Goal: Transaction & Acquisition: Purchase product/service

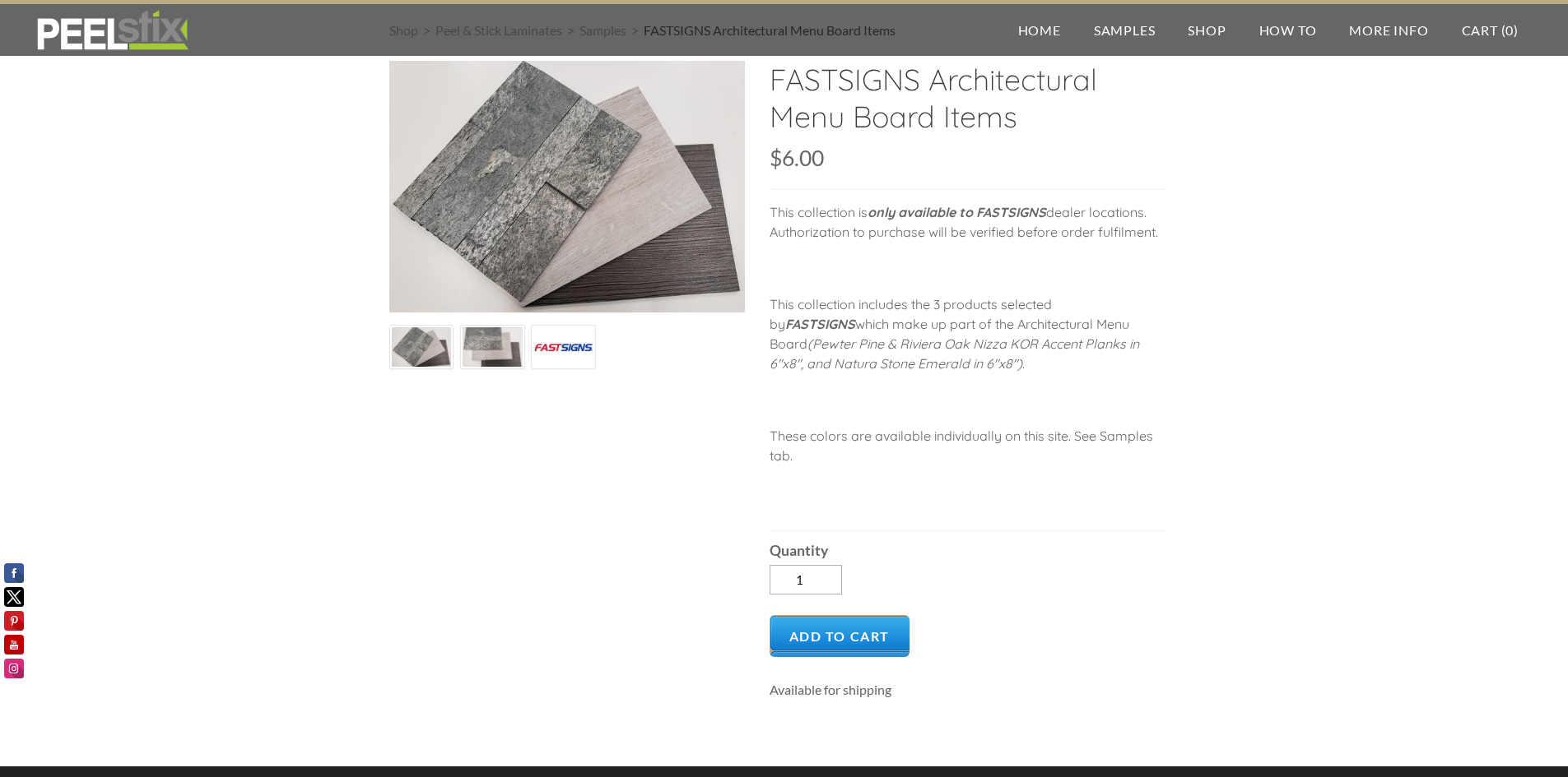
scroll to position [165, 0]
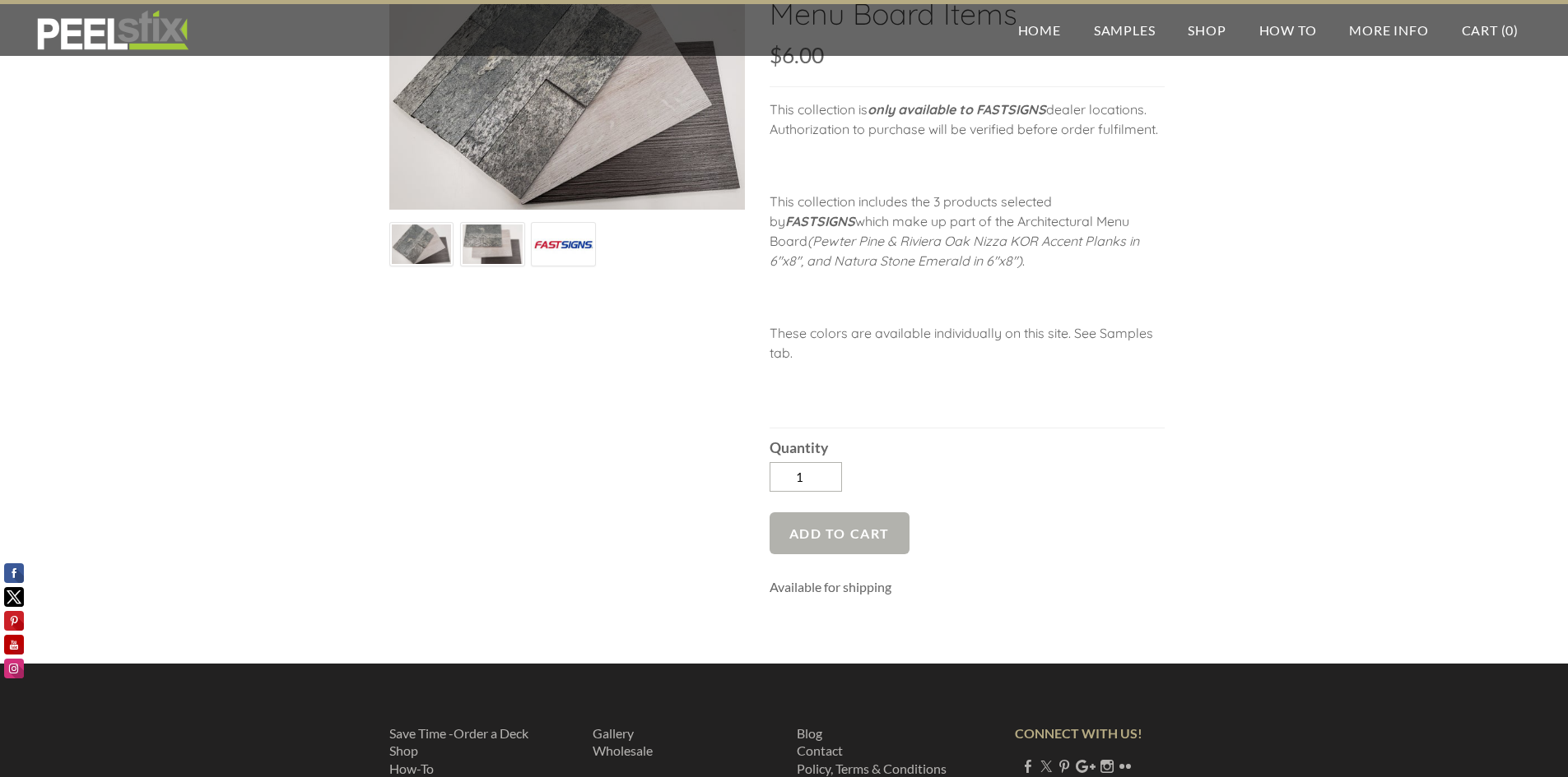
click at [855, 536] on span "Add to Cart" at bounding box center [839, 533] width 140 height 42
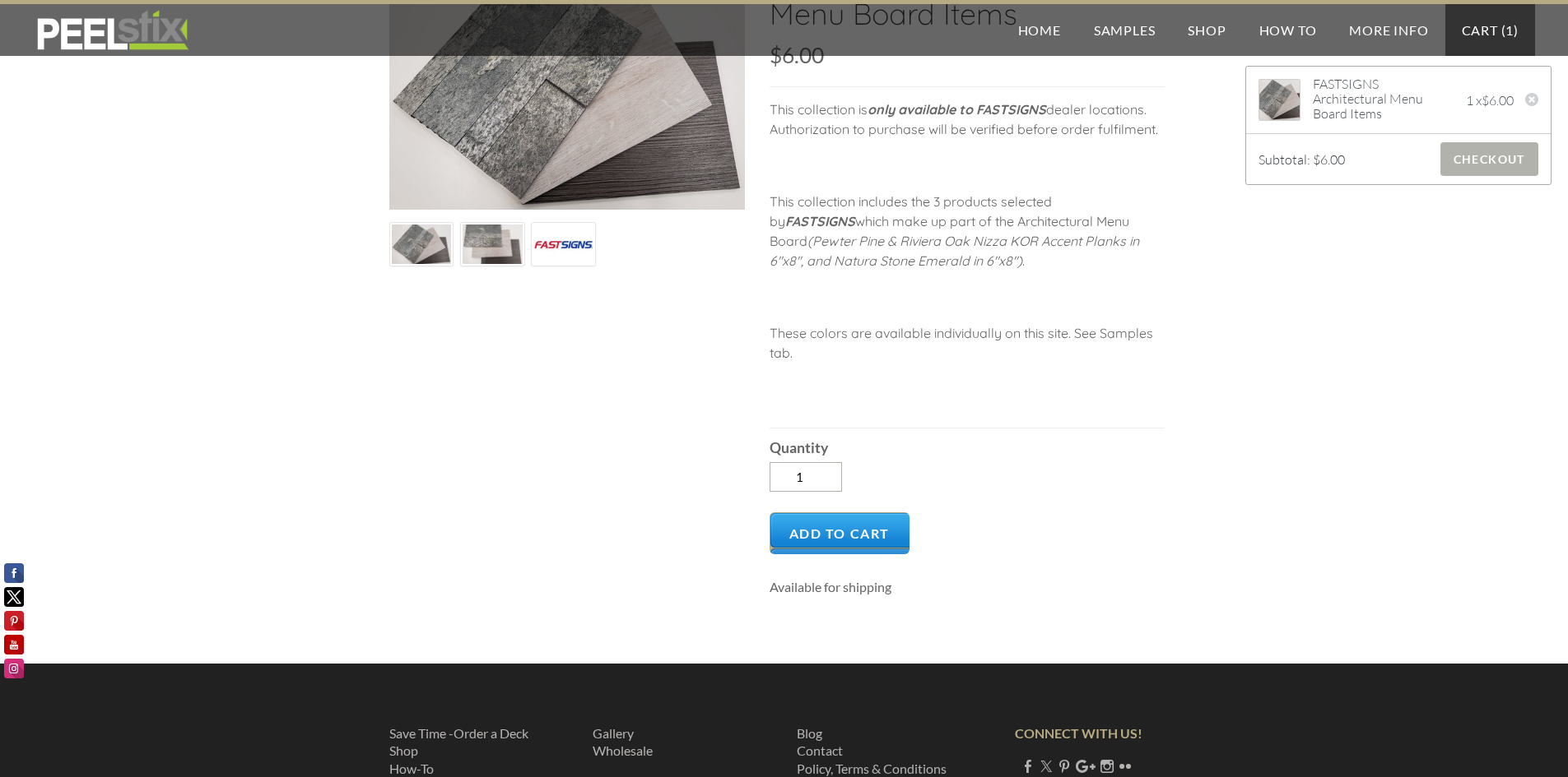
click at [1473, 161] on span "Checkout" at bounding box center [1488, 159] width 98 height 34
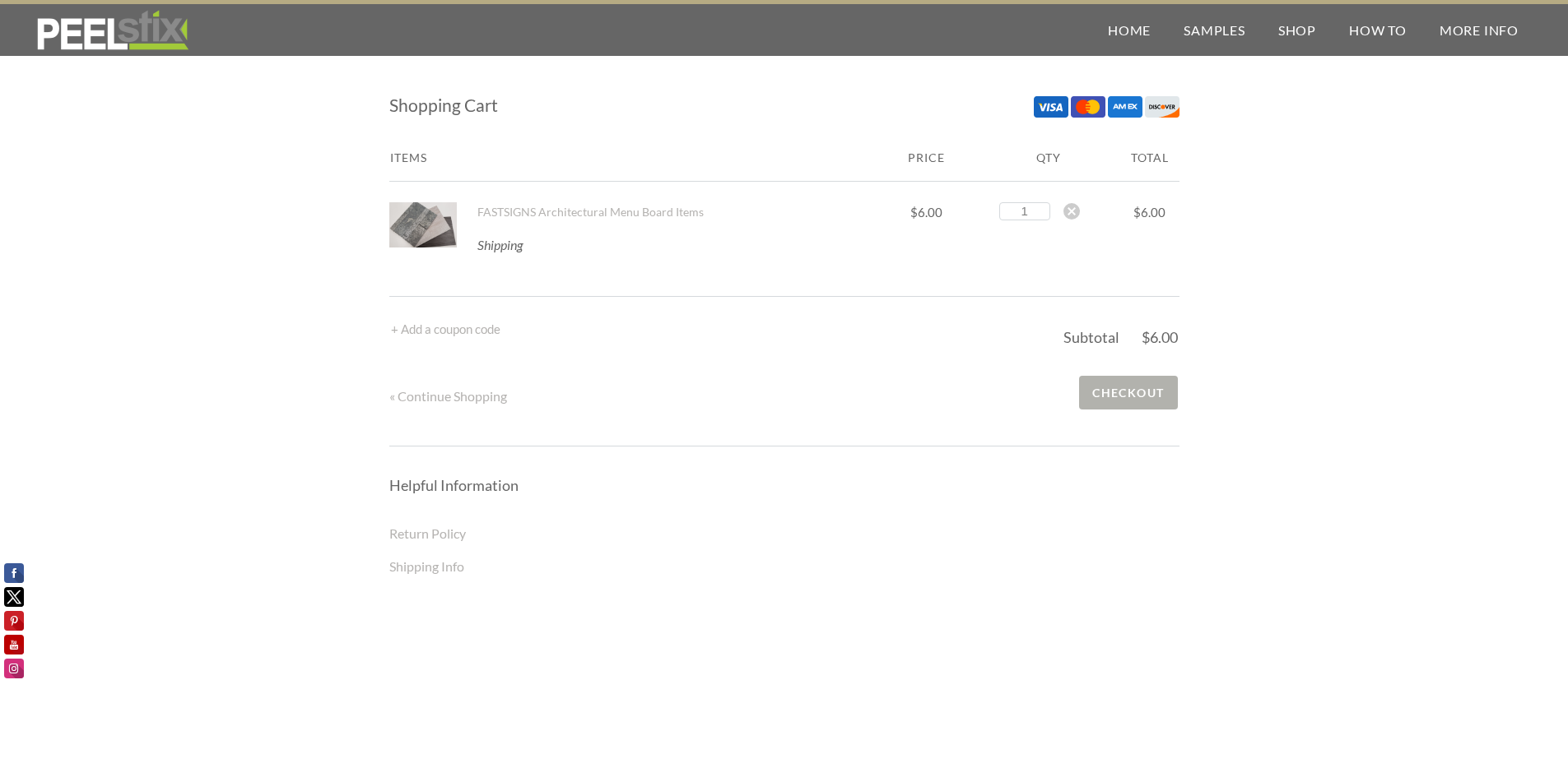
click at [1140, 393] on span "Checkout" at bounding box center [1127, 393] width 98 height 34
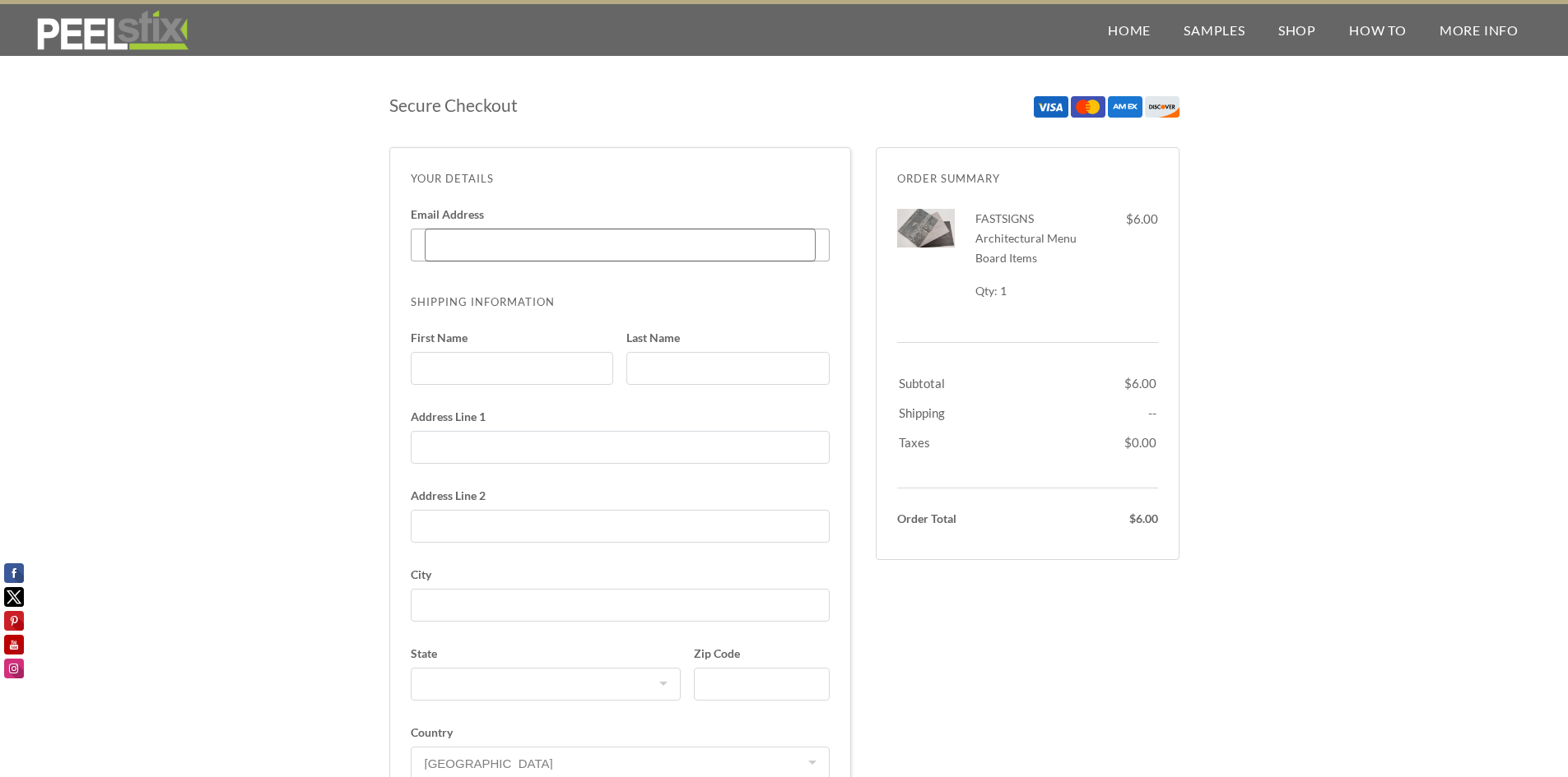
click at [450, 241] on input "Email Address Enter code" at bounding box center [620, 245] width 391 height 33
type input "[PERSON_NAME][EMAIL_ADDRESS][PERSON_NAME][DOMAIN_NAME]"
click at [520, 372] on input "First Name" at bounding box center [512, 367] width 203 height 33
type input "Clifton"
type input "Riley"
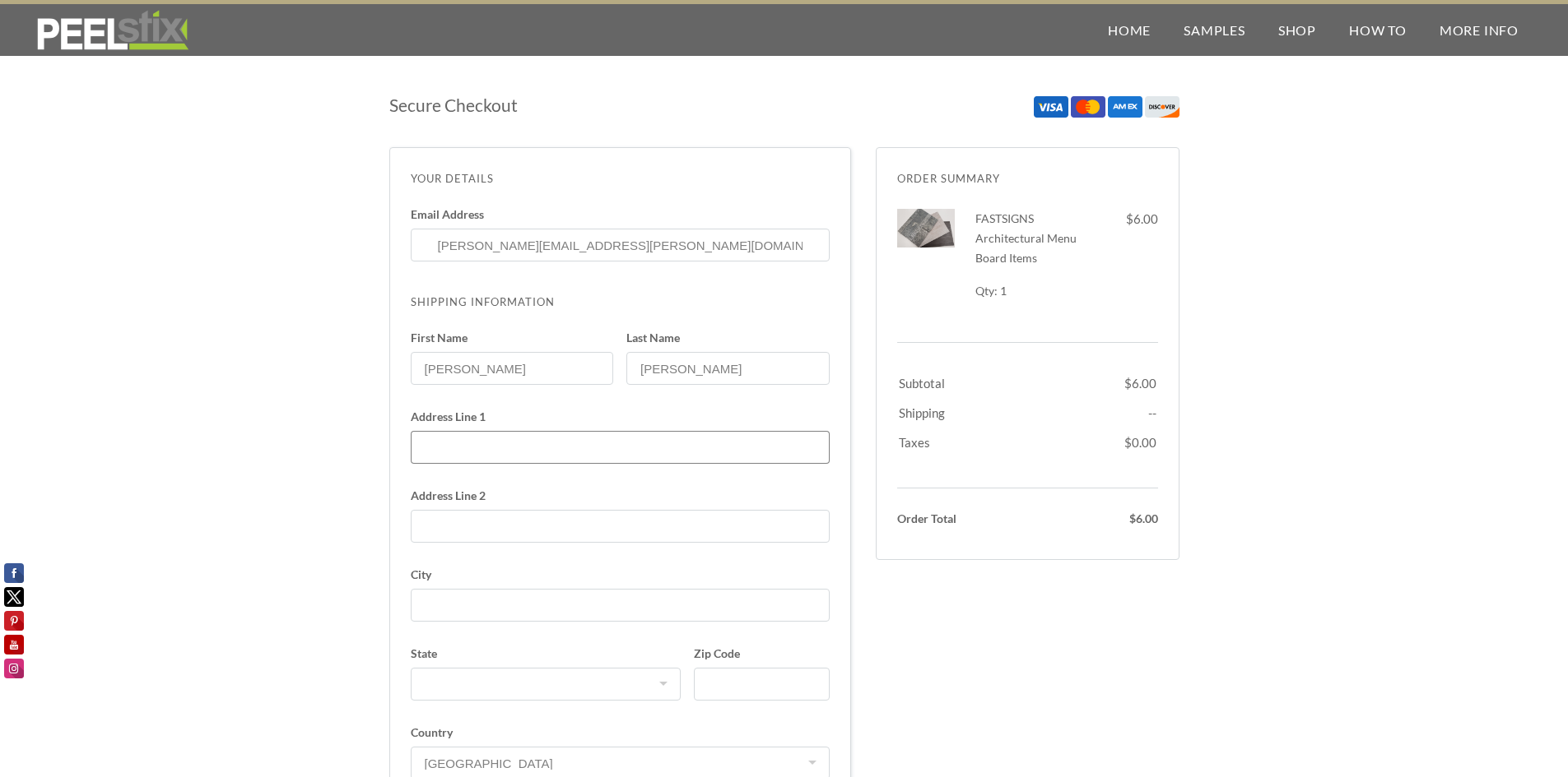
type input "198 Fries Mill Rd, Unit 112"
select select "NJ"
type input "6093043975"
click at [610, 454] on input "198 Fries Mill Rd, Unit 112" at bounding box center [620, 447] width 419 height 33
type input "4 Maymont Ln"
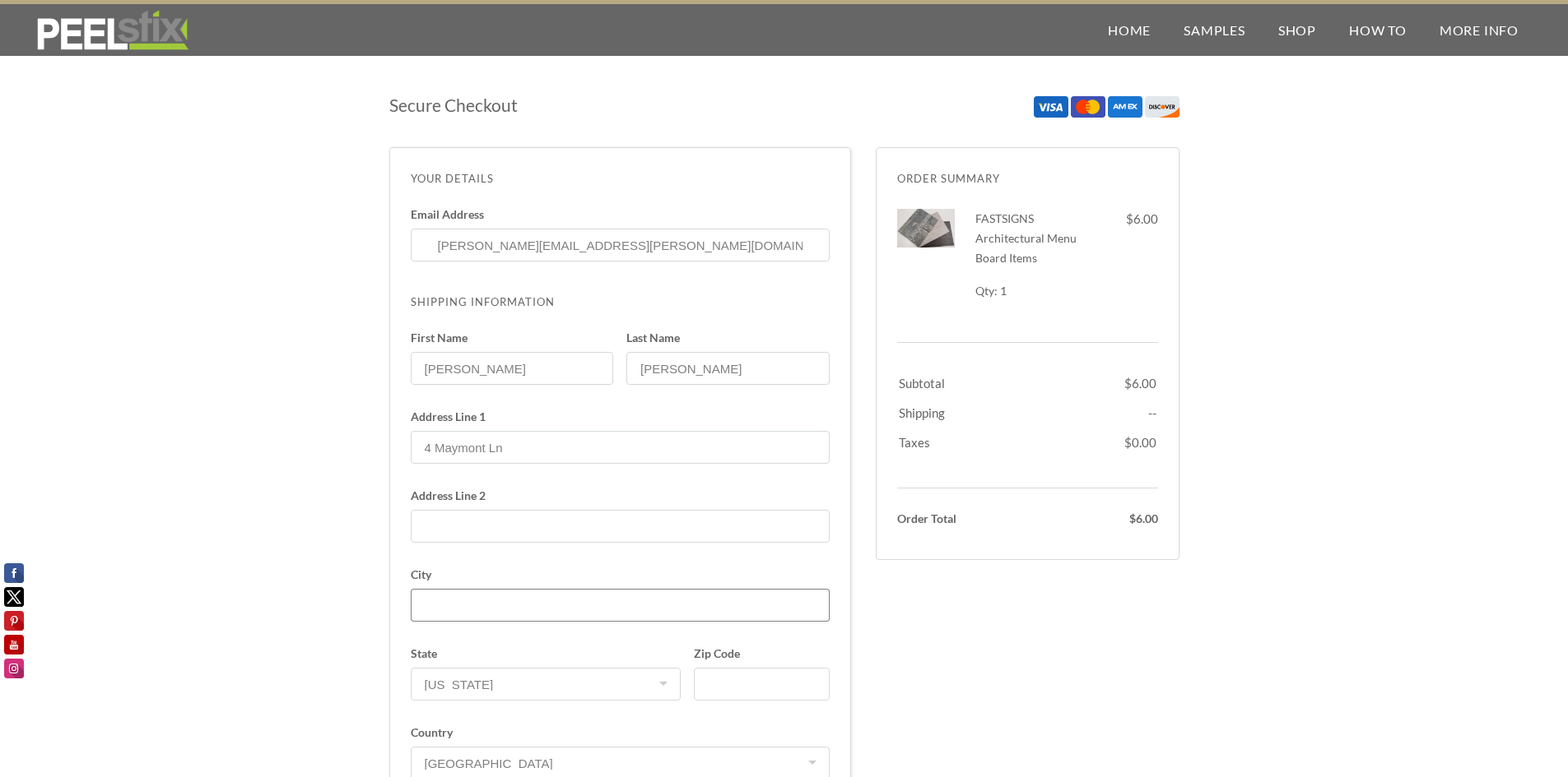
click at [438, 608] on input "City" at bounding box center [620, 605] width 419 height 33
type input "Willingboro"
type input "08046"
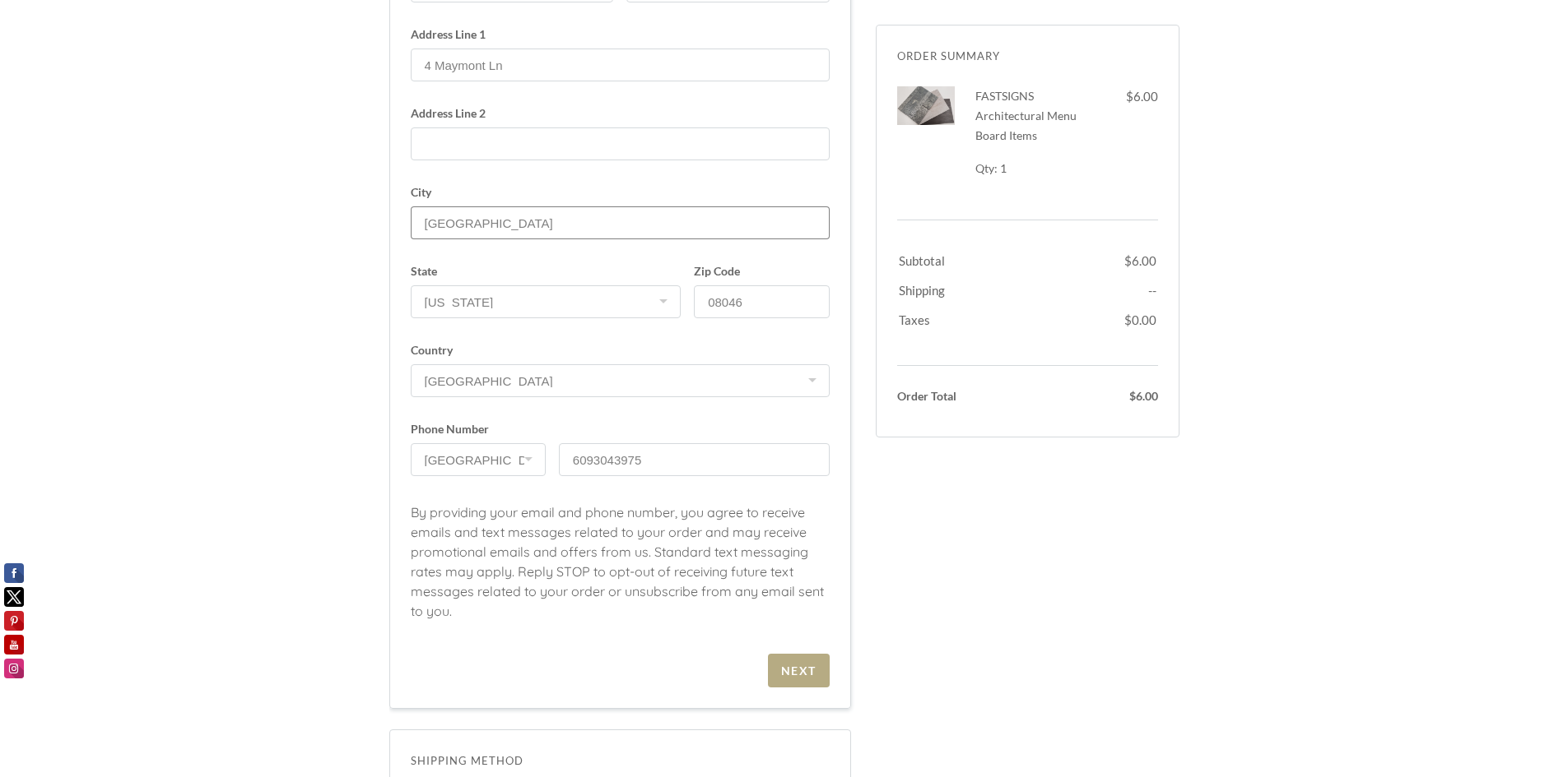
scroll to position [494, 0]
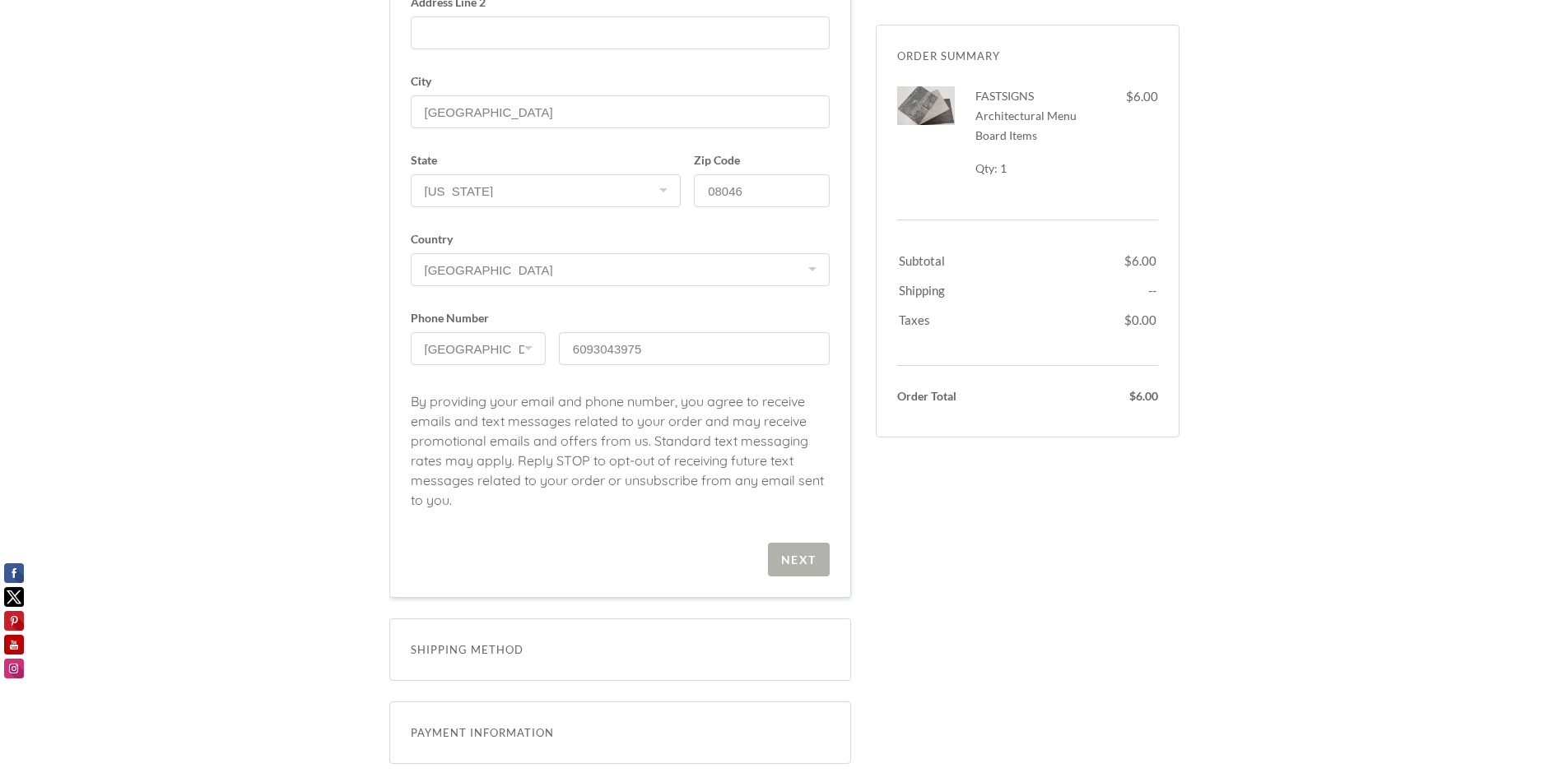
click at [816, 554] on div "Next" at bounding box center [799, 559] width 36 height 14
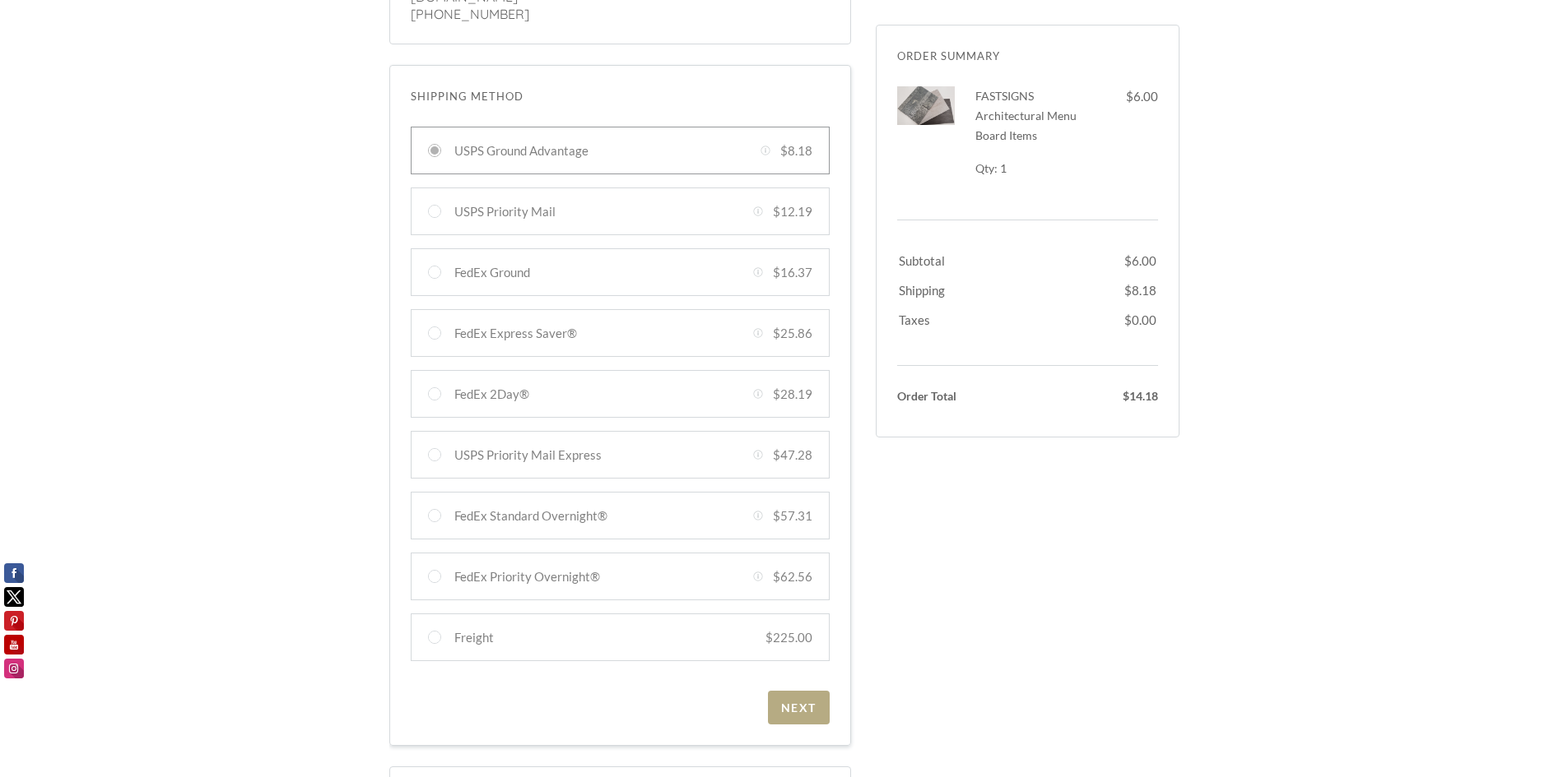
scroll to position [411, 0]
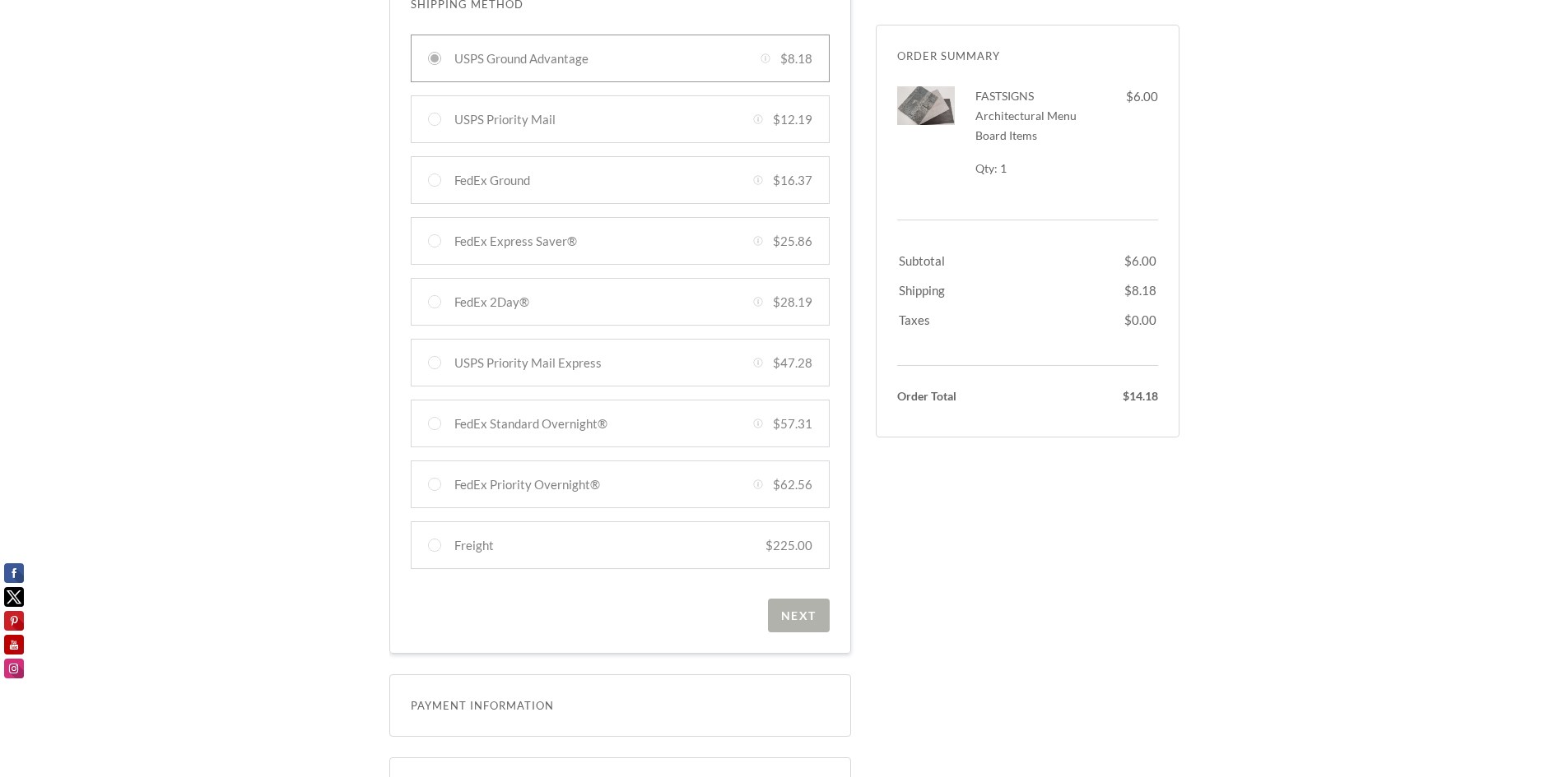
click at [798, 609] on div "Next" at bounding box center [799, 615] width 36 height 14
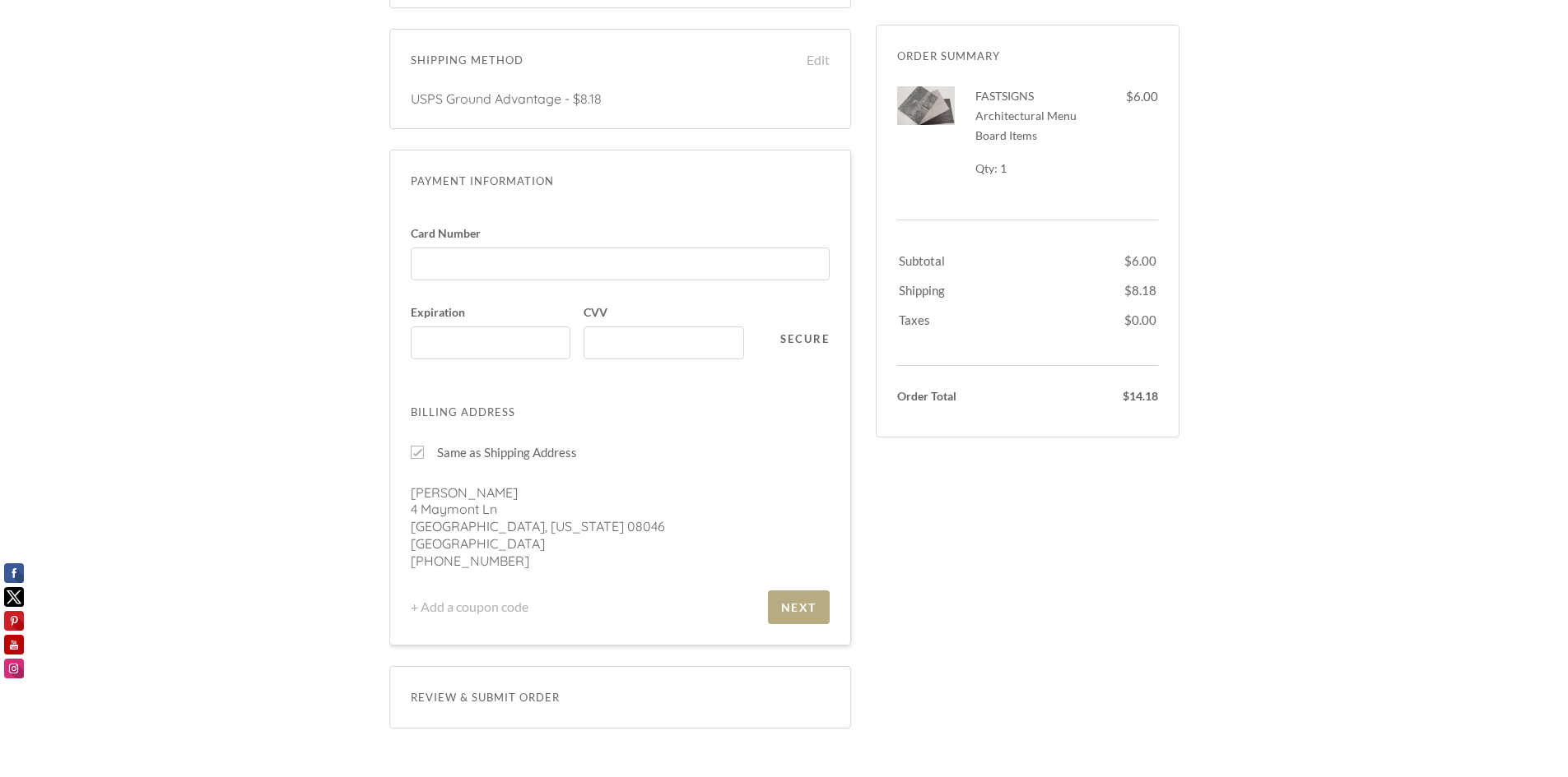
scroll to position [336, 0]
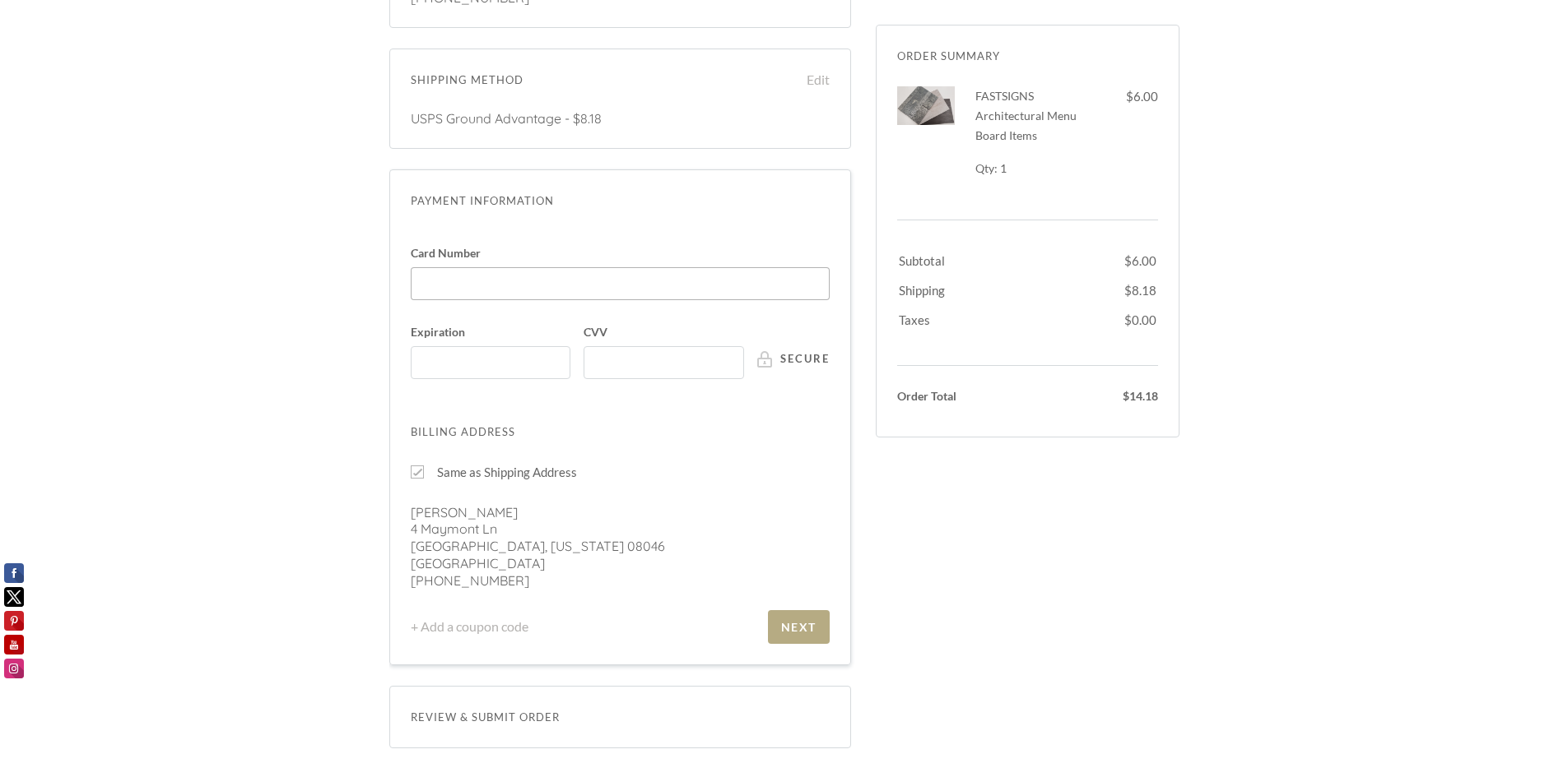
click at [493, 267] on div at bounding box center [620, 283] width 419 height 33
click at [493, 276] on input "Card Number" at bounding box center [624, 276] width 409 height 1
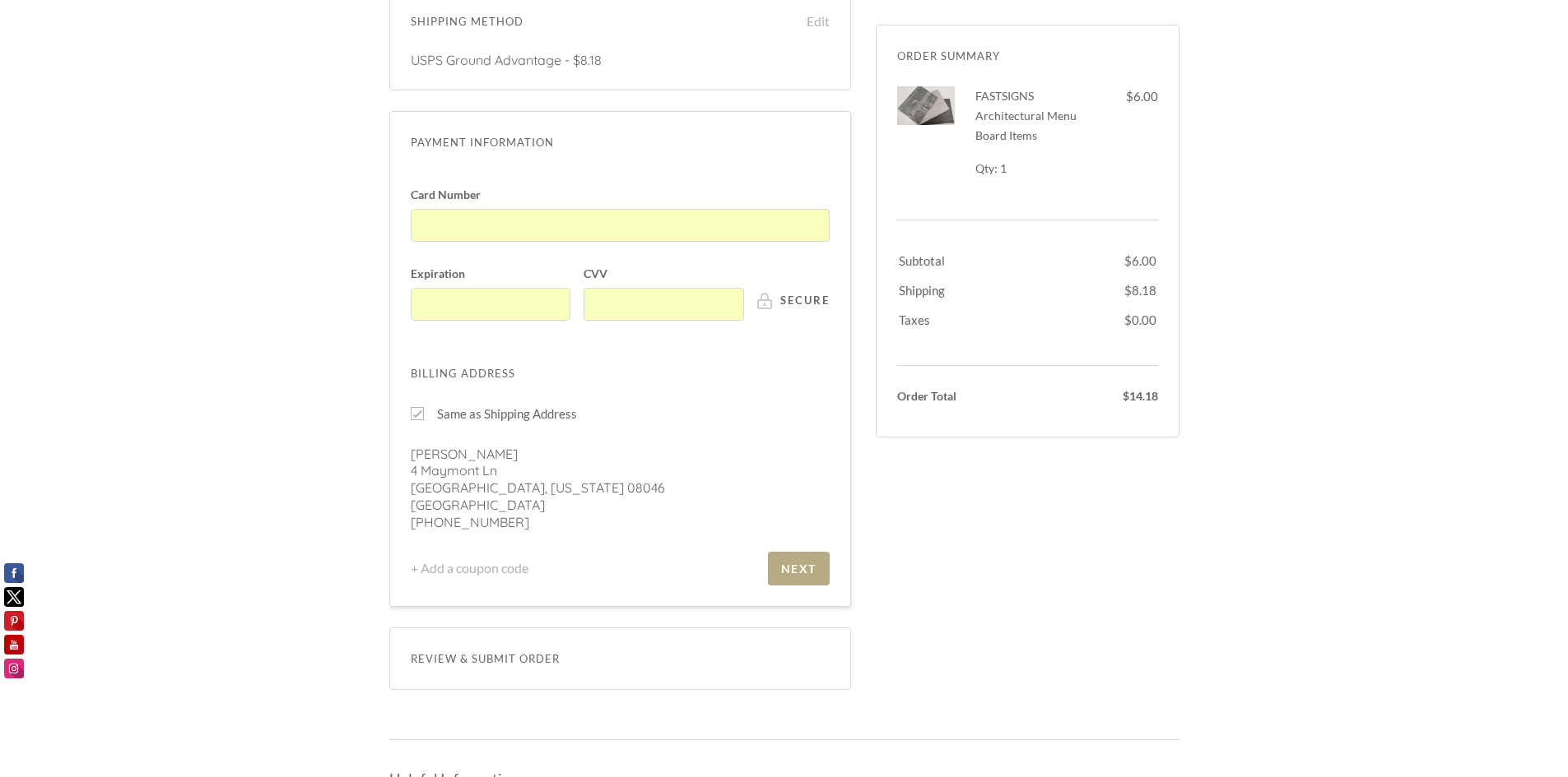
scroll to position [418, 0]
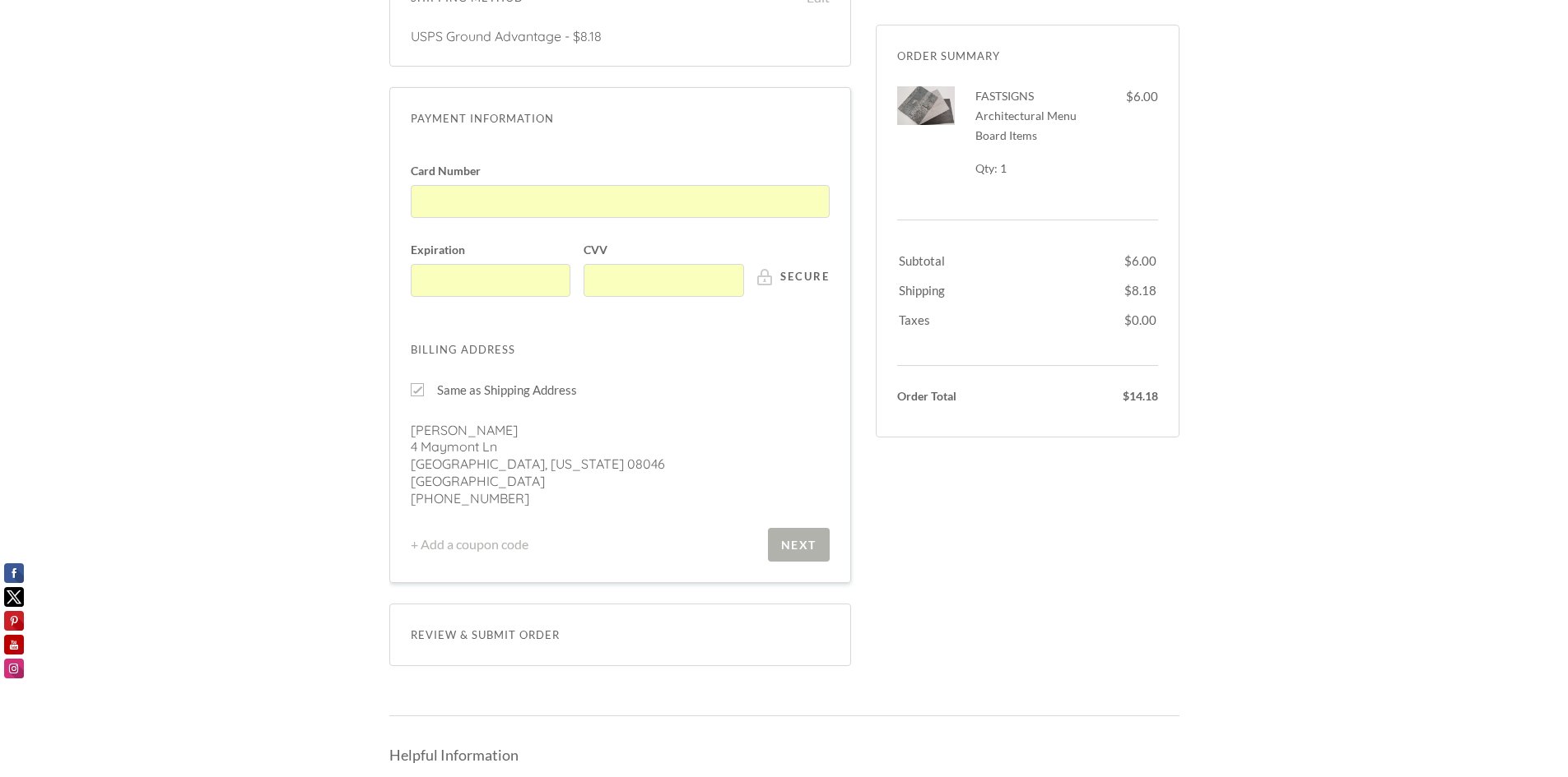
click at [803, 538] on div "Next" at bounding box center [799, 544] width 36 height 14
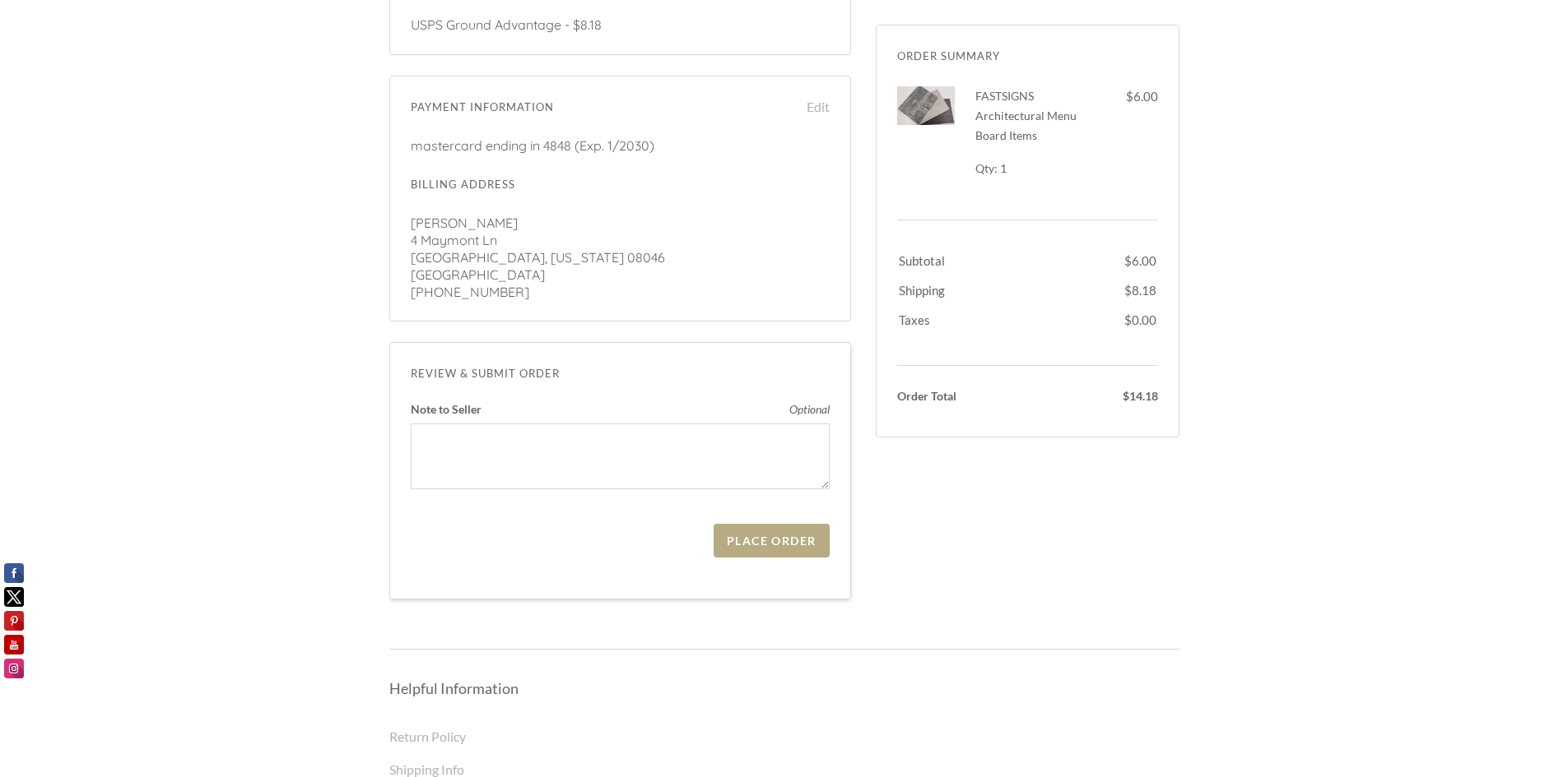
scroll to position [401, 0]
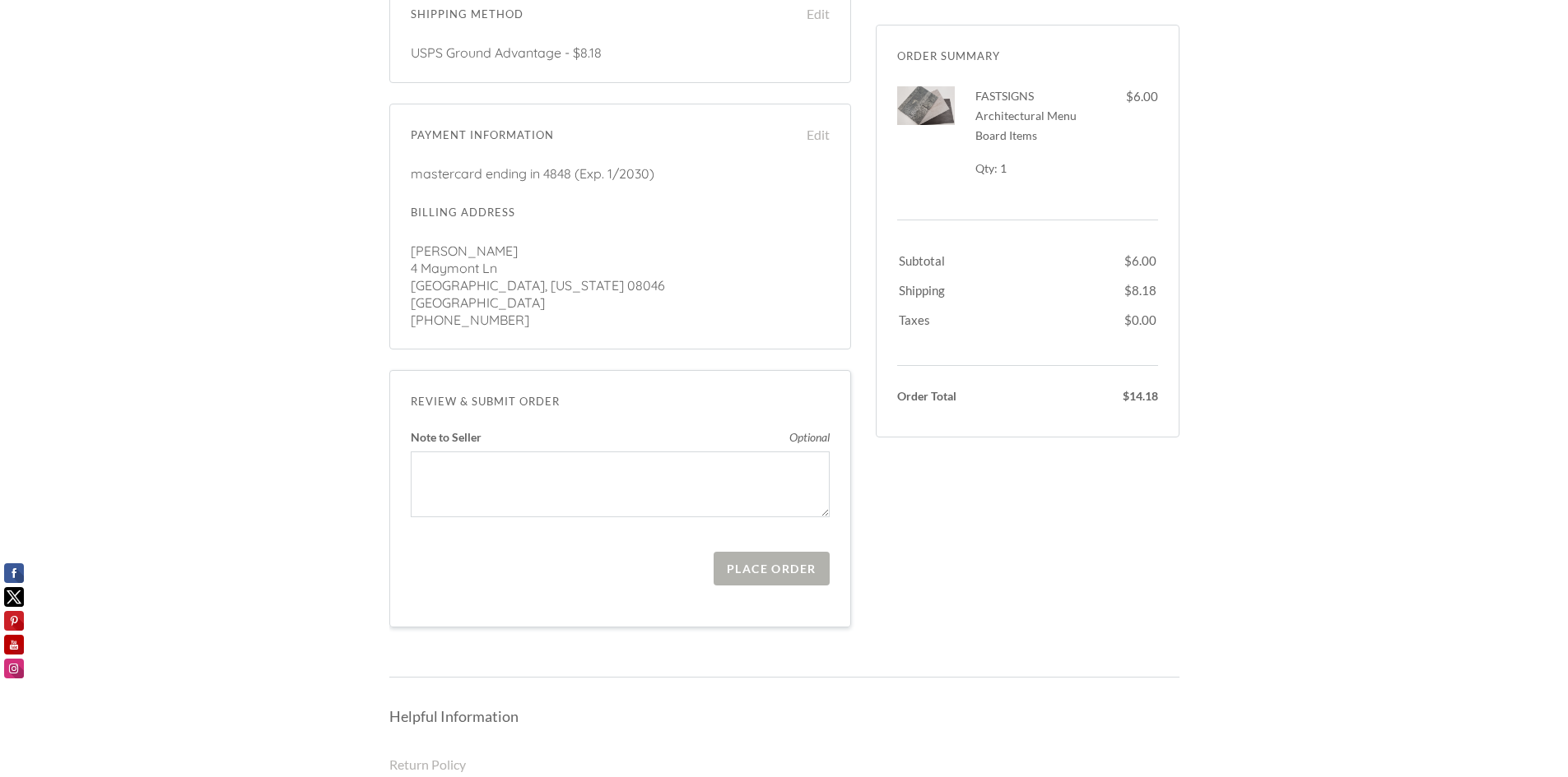
click at [772, 562] on div "Place Order" at bounding box center [771, 568] width 89 height 14
